Goal: Task Accomplishment & Management: Manage account settings

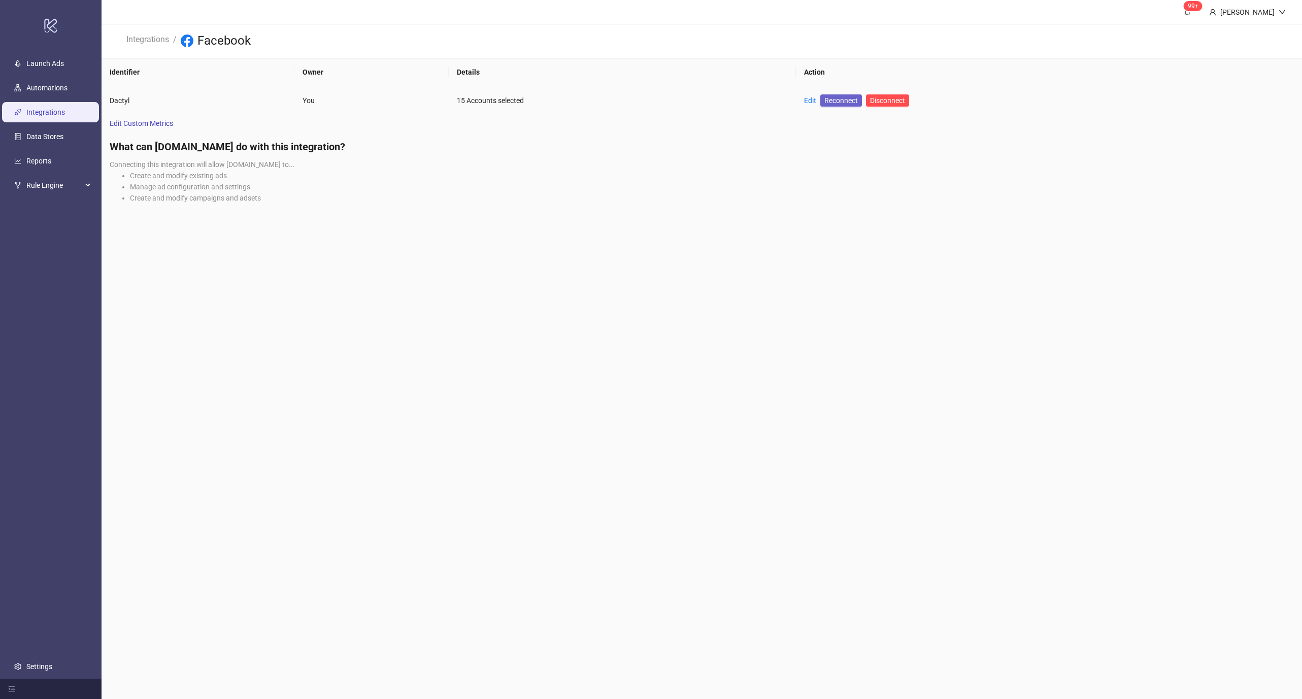
click at [840, 98] on span "Reconnect" at bounding box center [840, 100] width 33 height 11
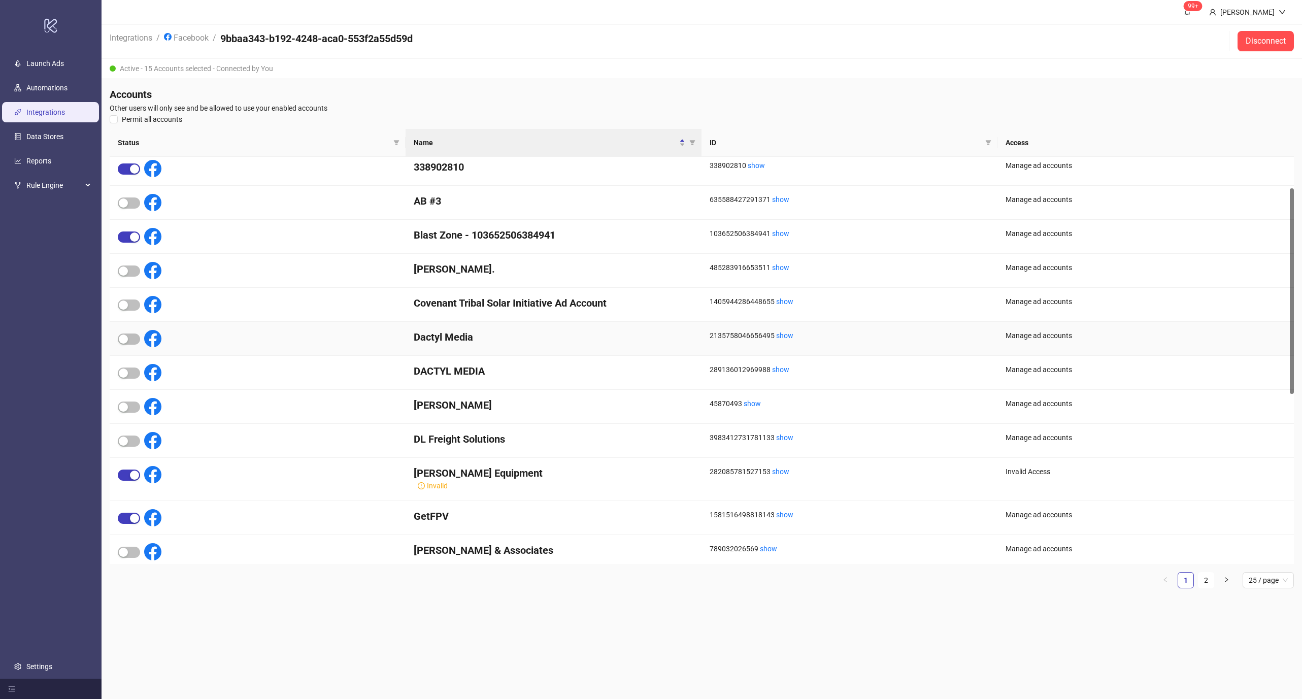
scroll to position [73, 0]
click at [134, 371] on span "button" at bounding box center [129, 372] width 22 height 11
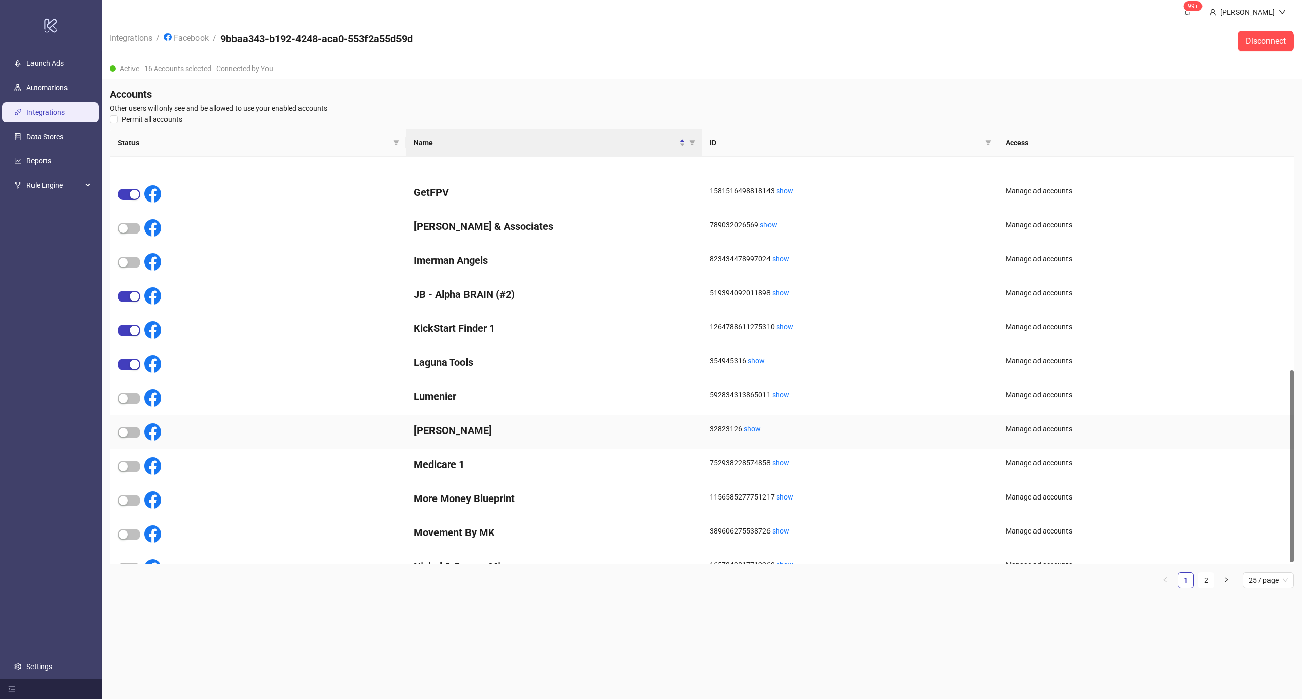
scroll to position [450, 0]
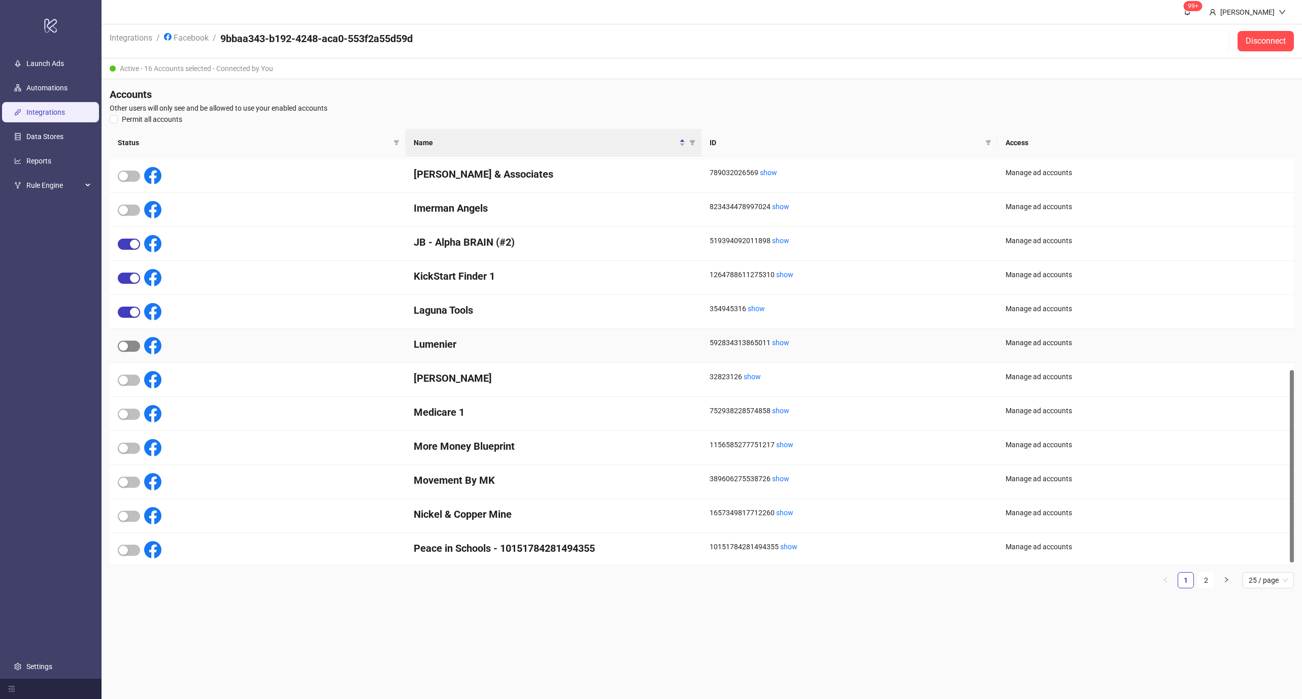
click at [126, 346] on div "button" at bounding box center [123, 345] width 9 height 9
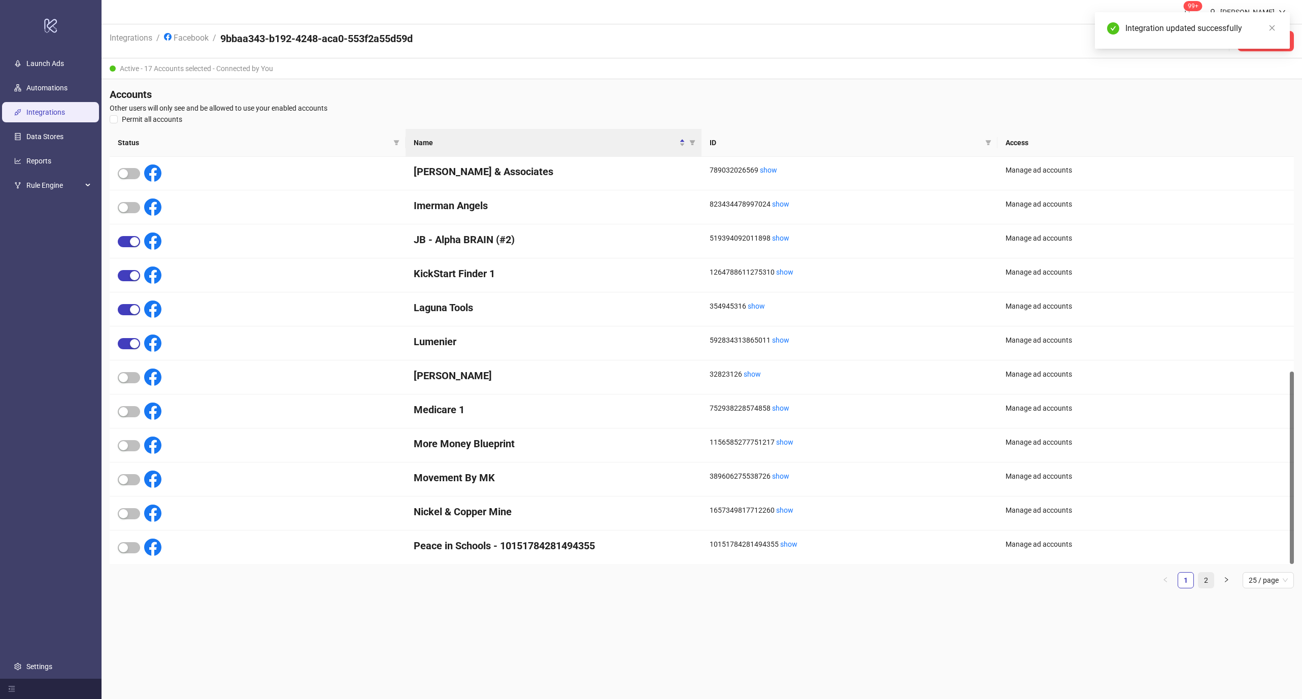
click at [1206, 580] on link "2" at bounding box center [1205, 579] width 15 height 15
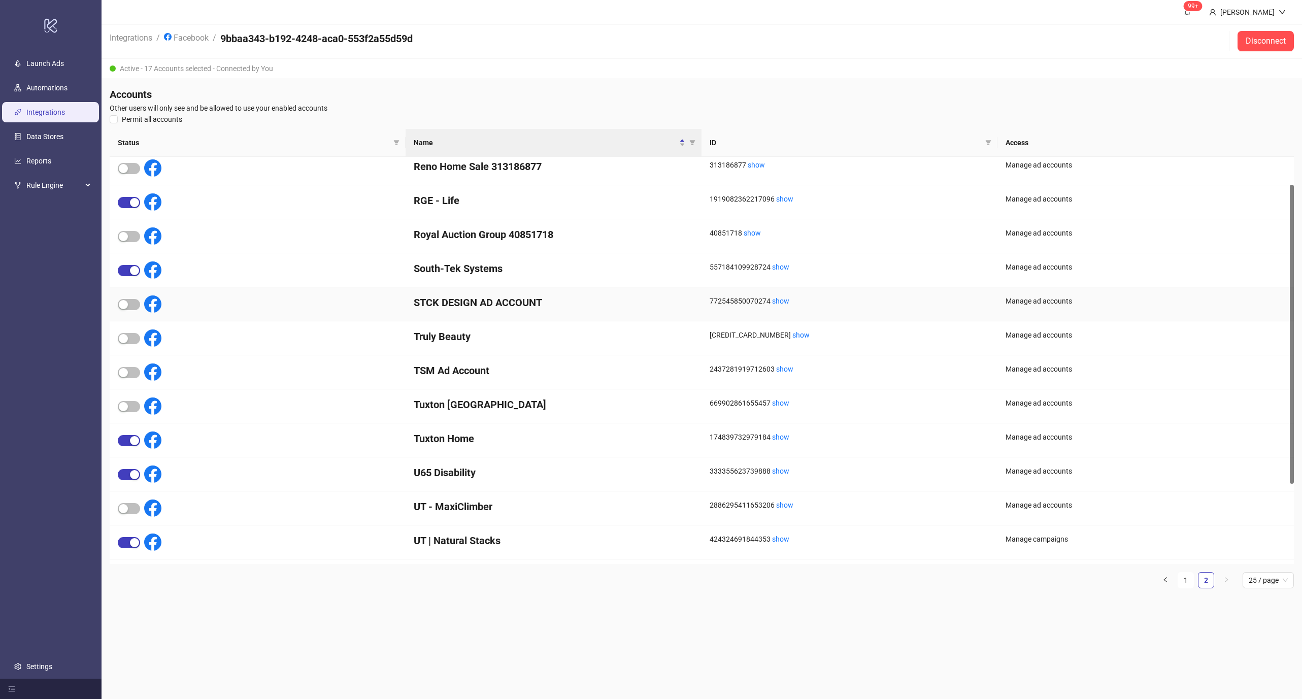
scroll to position [0, 0]
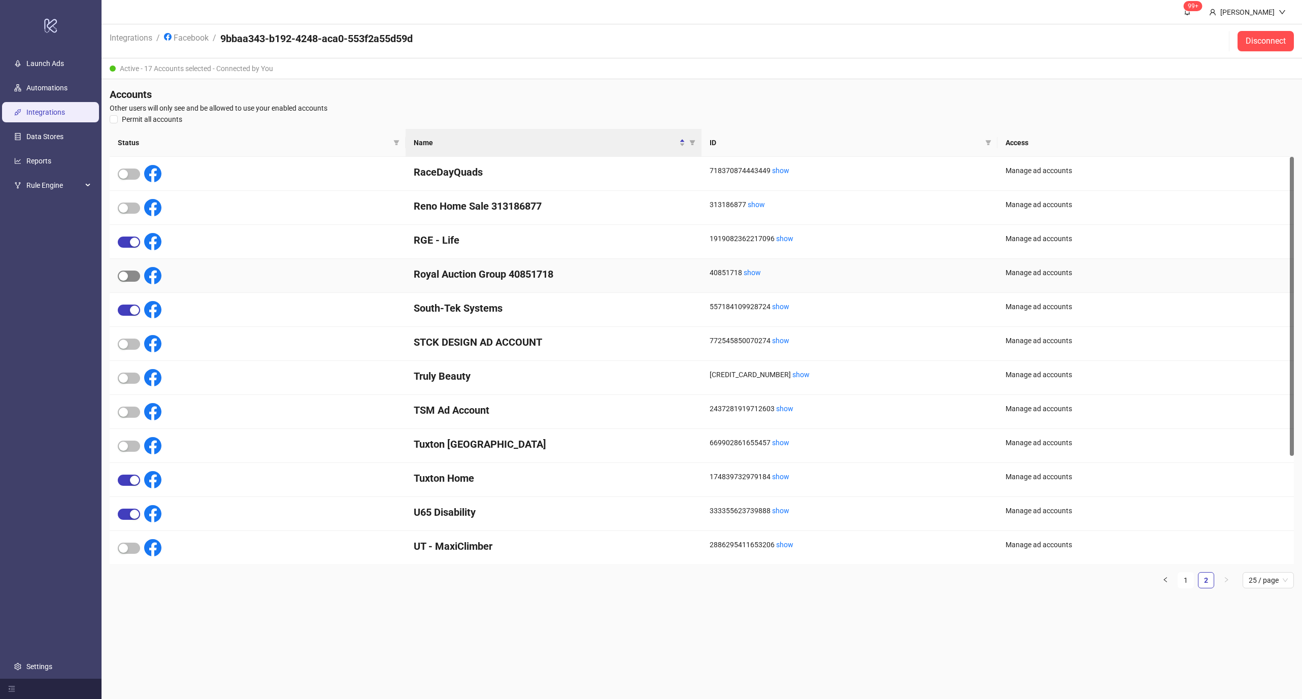
click at [132, 274] on span "button" at bounding box center [129, 275] width 22 height 11
click at [123, 174] on div "button" at bounding box center [123, 173] width 9 height 9
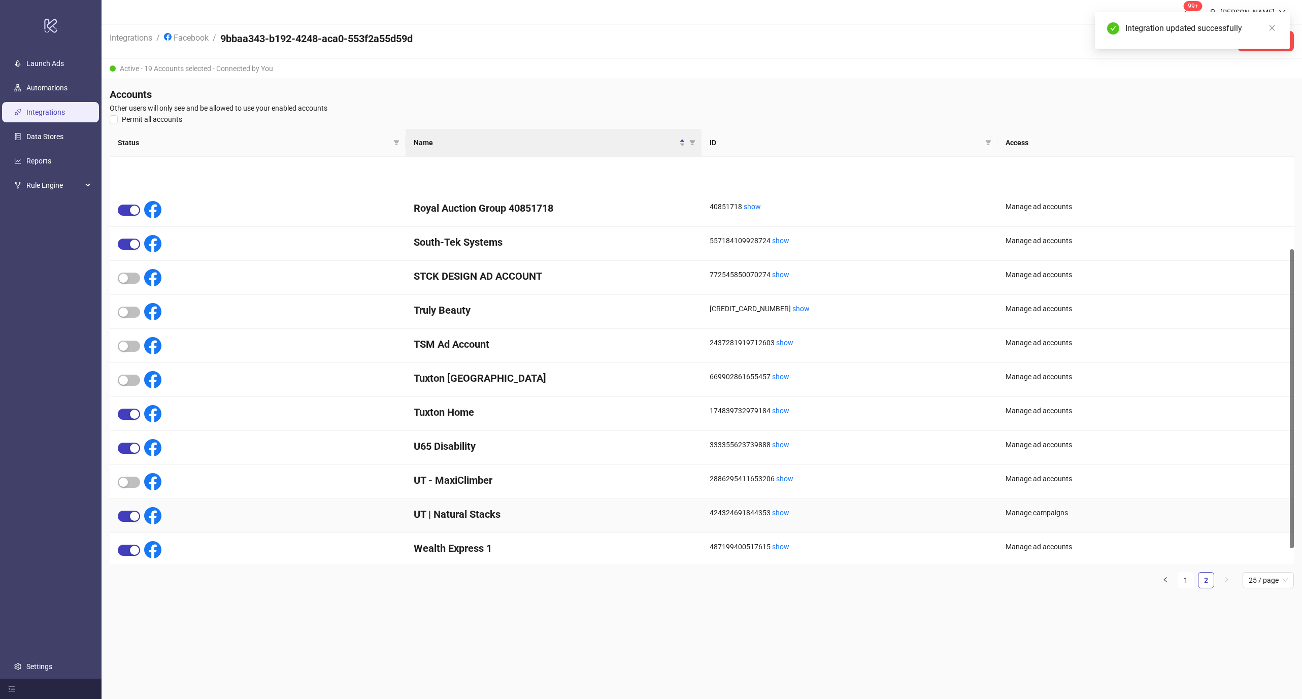
scroll to position [146, 0]
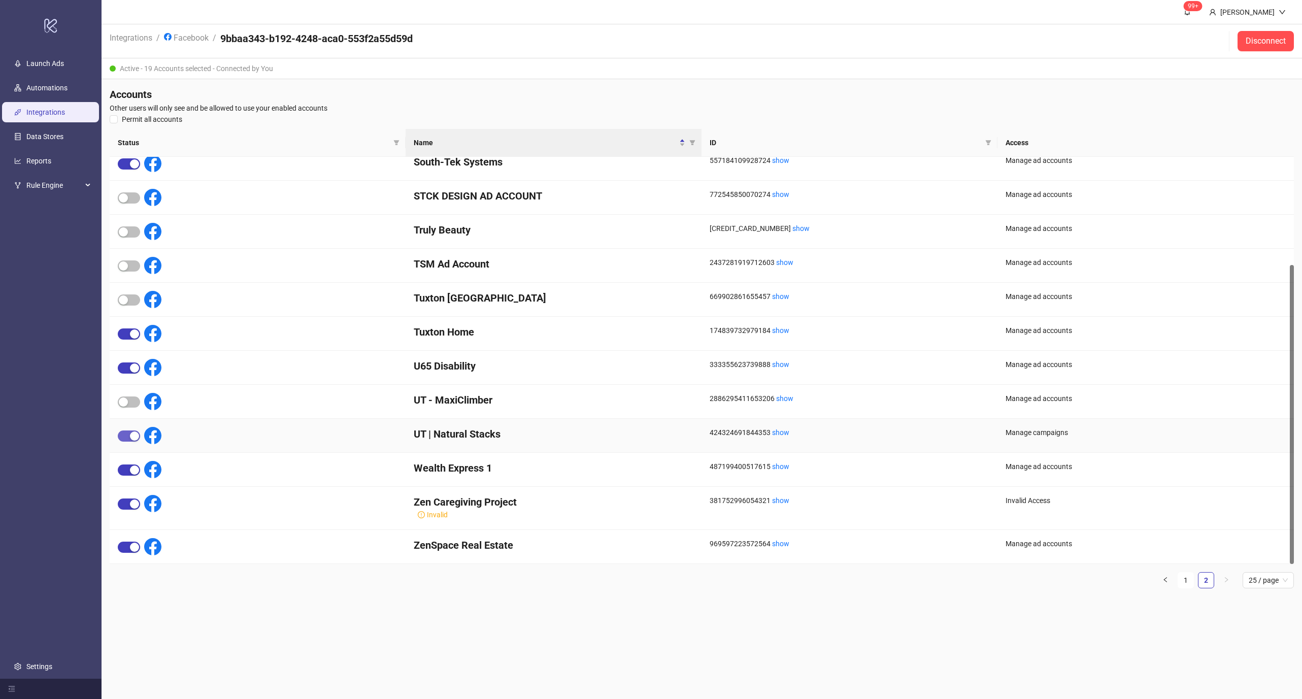
click at [125, 436] on span "button" at bounding box center [129, 435] width 22 height 11
click at [113, 508] on div at bounding box center [258, 508] width 296 height 43
click at [125, 499] on span "button" at bounding box center [129, 503] width 22 height 11
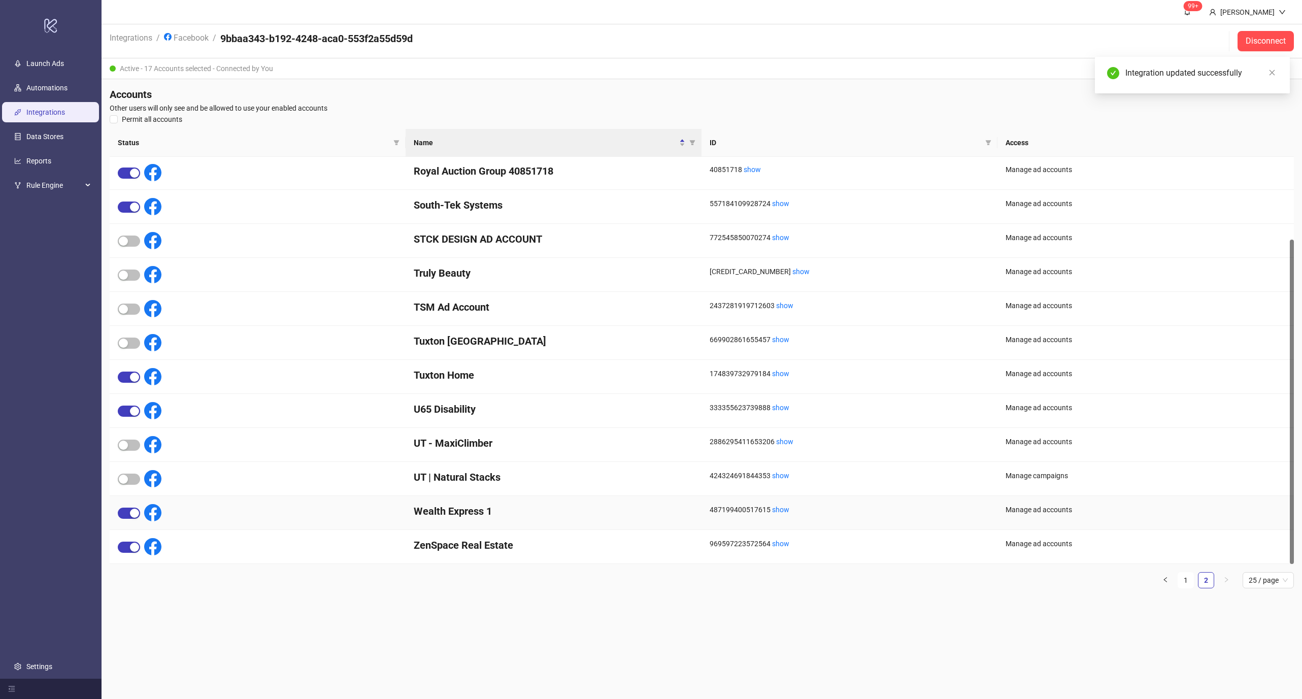
scroll to position [103, 0]
